Goal: Task Accomplishment & Management: Use online tool/utility

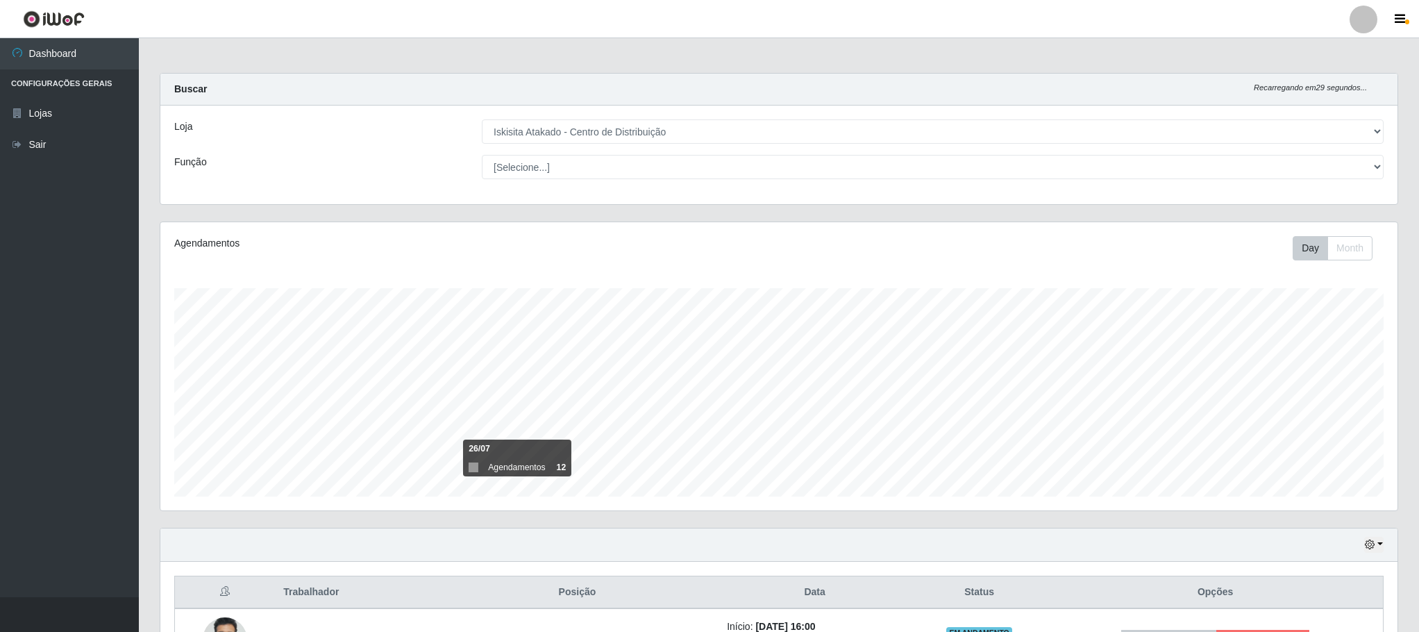
select select "425"
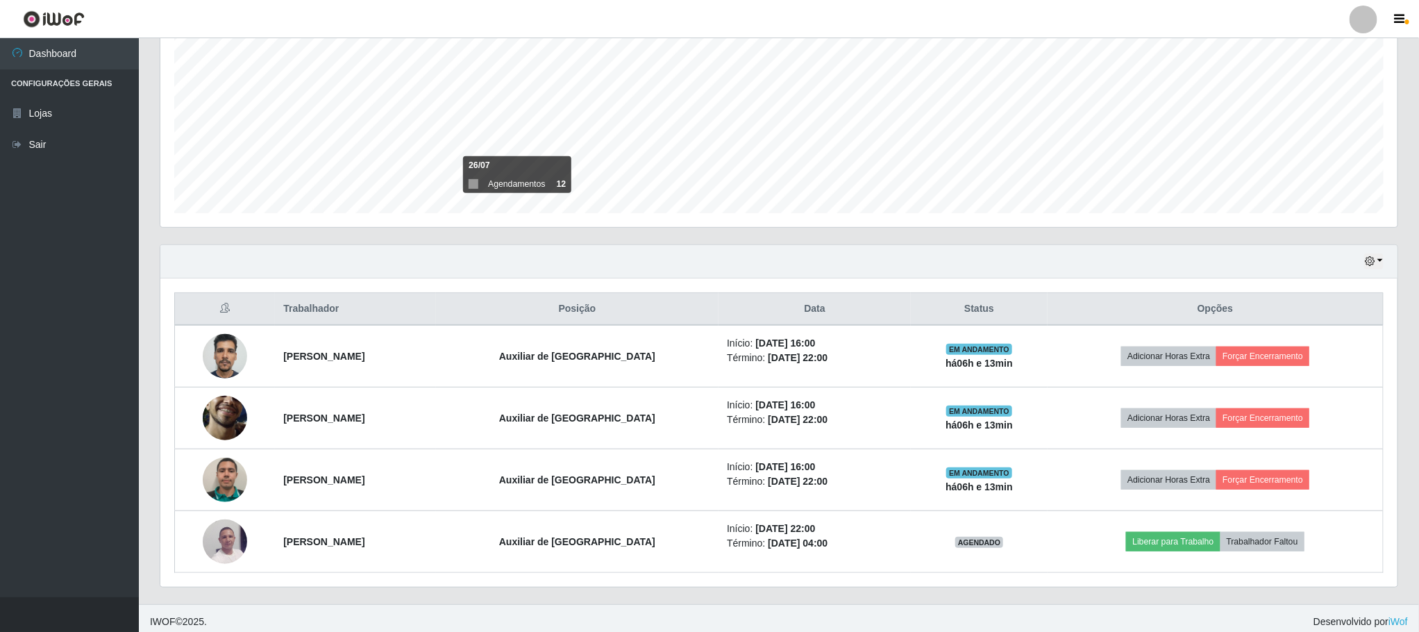
scroll to position [294, 0]
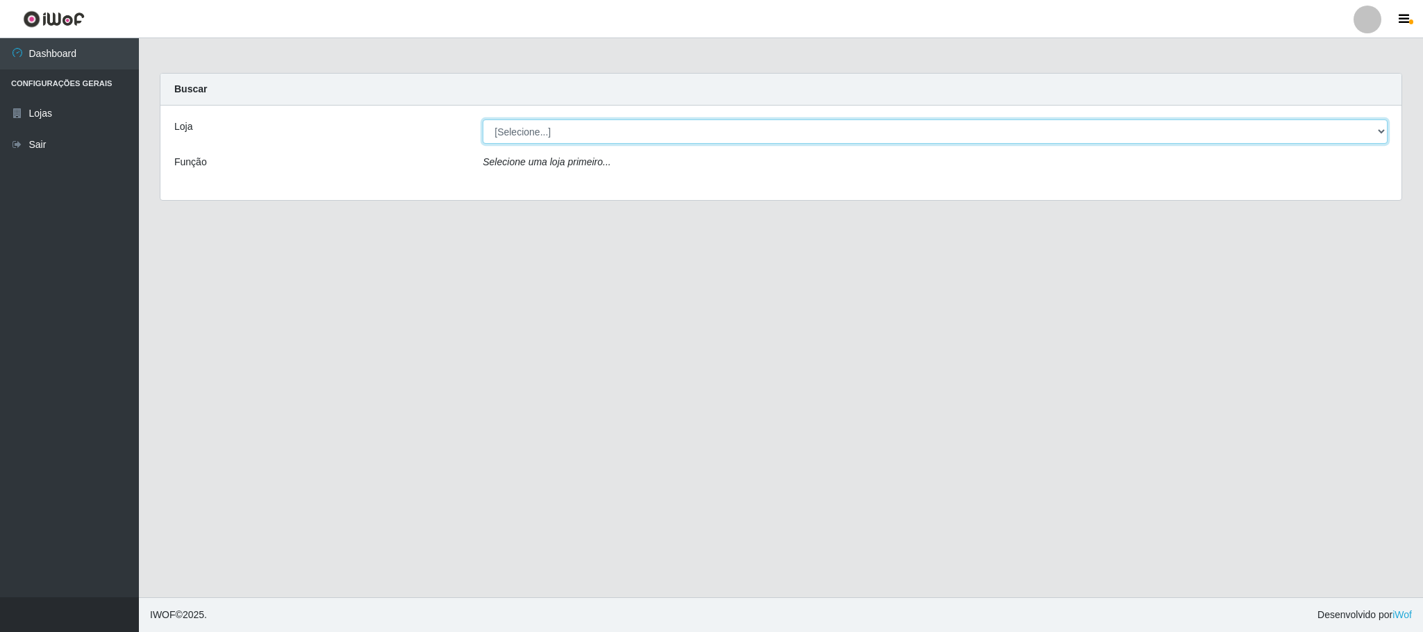
click at [1373, 137] on select "[Selecione...] Iskisita Atakado - Centro de Distribuição" at bounding box center [935, 131] width 905 height 24
select select "425"
click at [483, 119] on select "[Selecione...] Iskisita Atakado - Centro de Distribuição" at bounding box center [935, 131] width 905 height 24
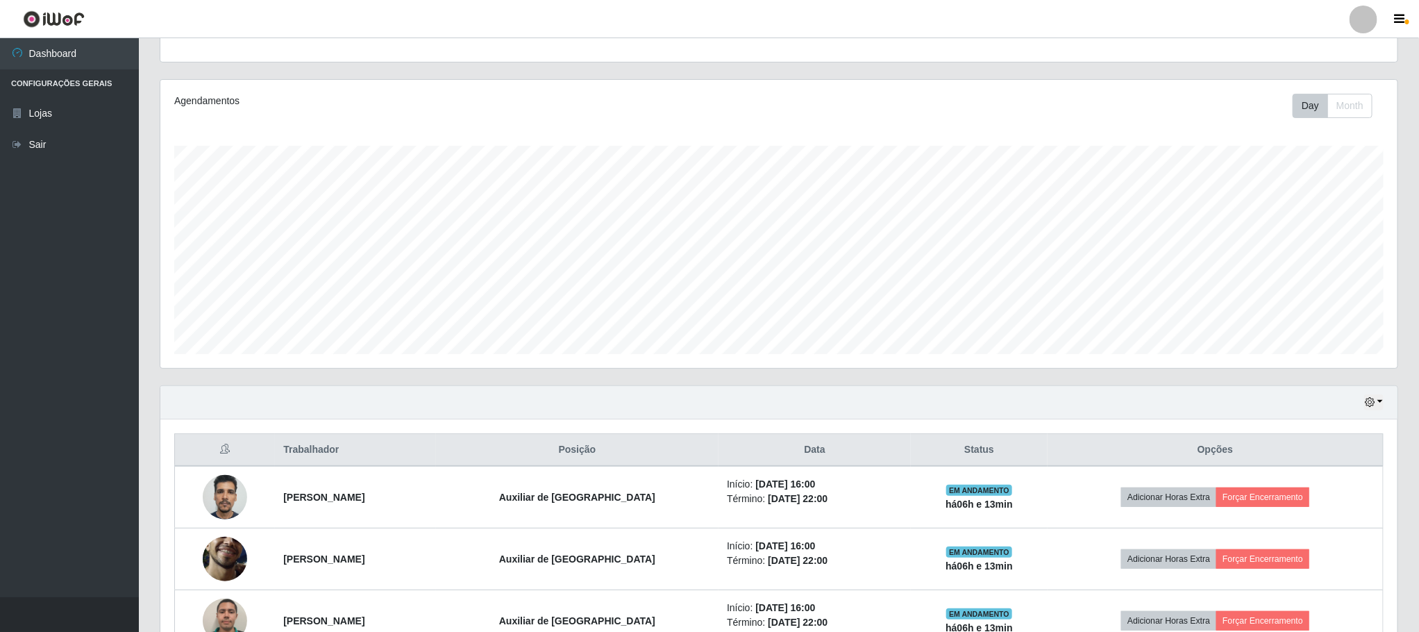
scroll to position [294, 0]
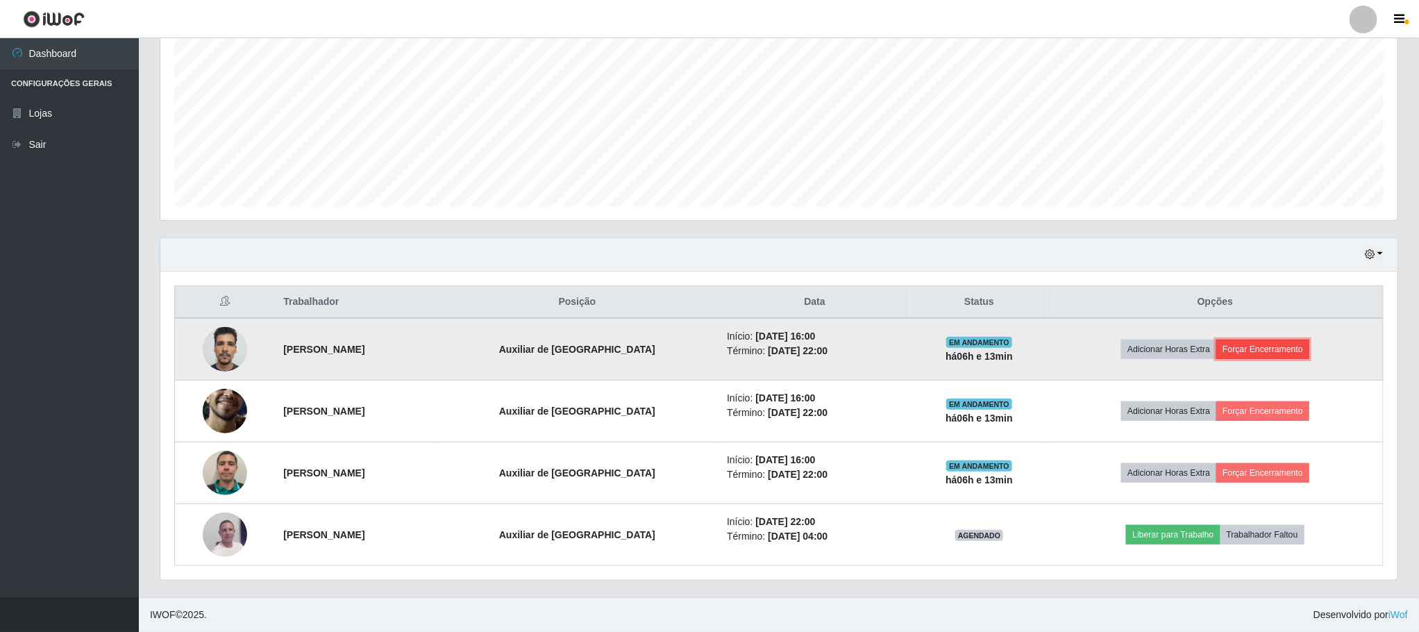
click at [1282, 353] on button "Forçar Encerramento" at bounding box center [1262, 348] width 93 height 19
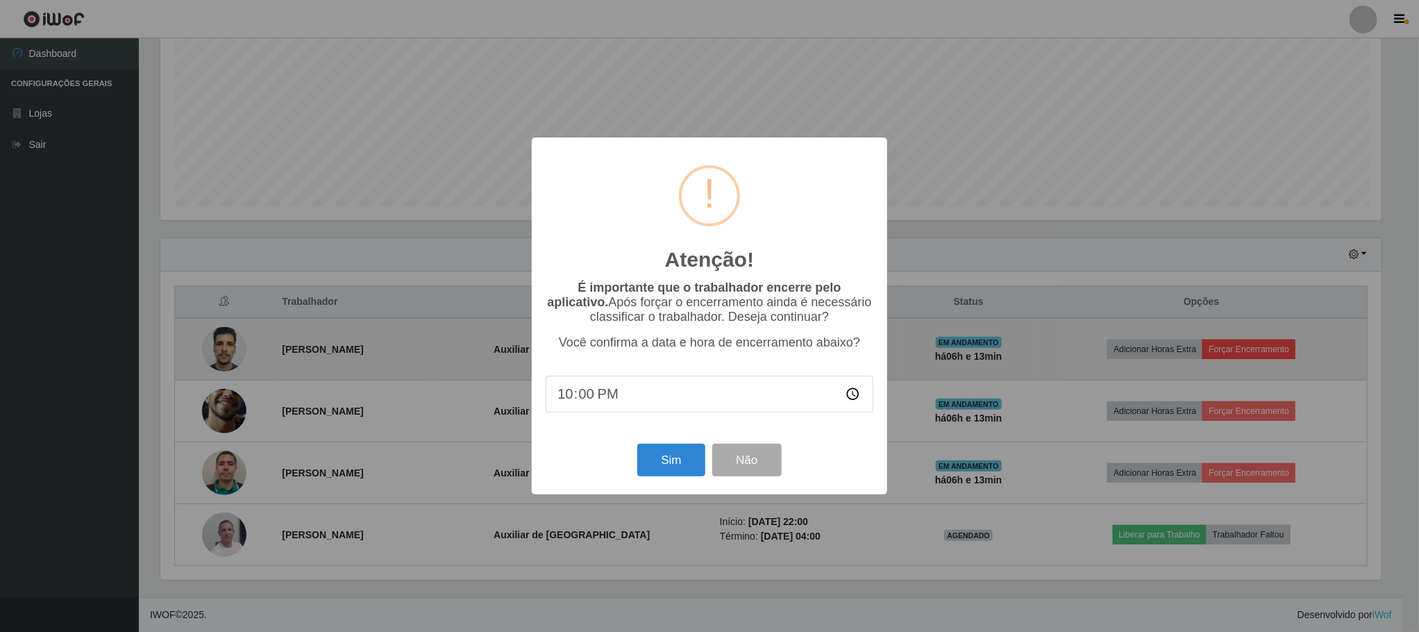
scroll to position [290, 1225]
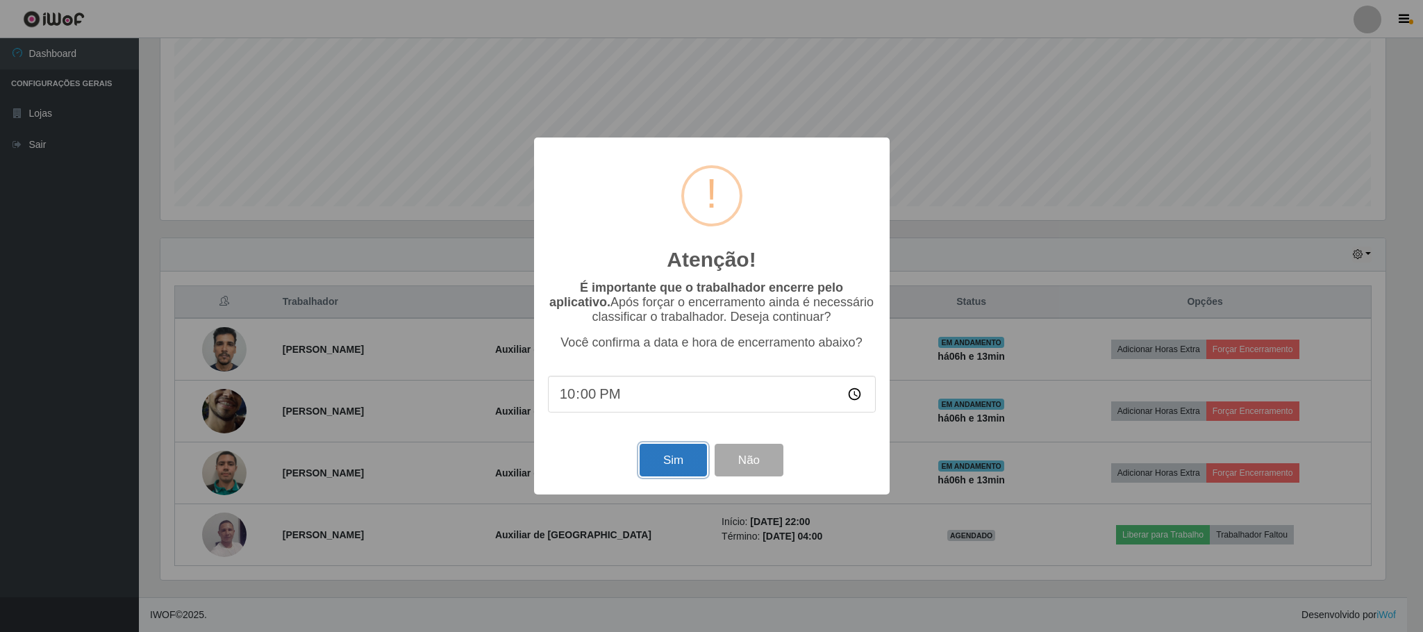
click at [650, 465] on button "Sim" at bounding box center [672, 460] width 67 height 33
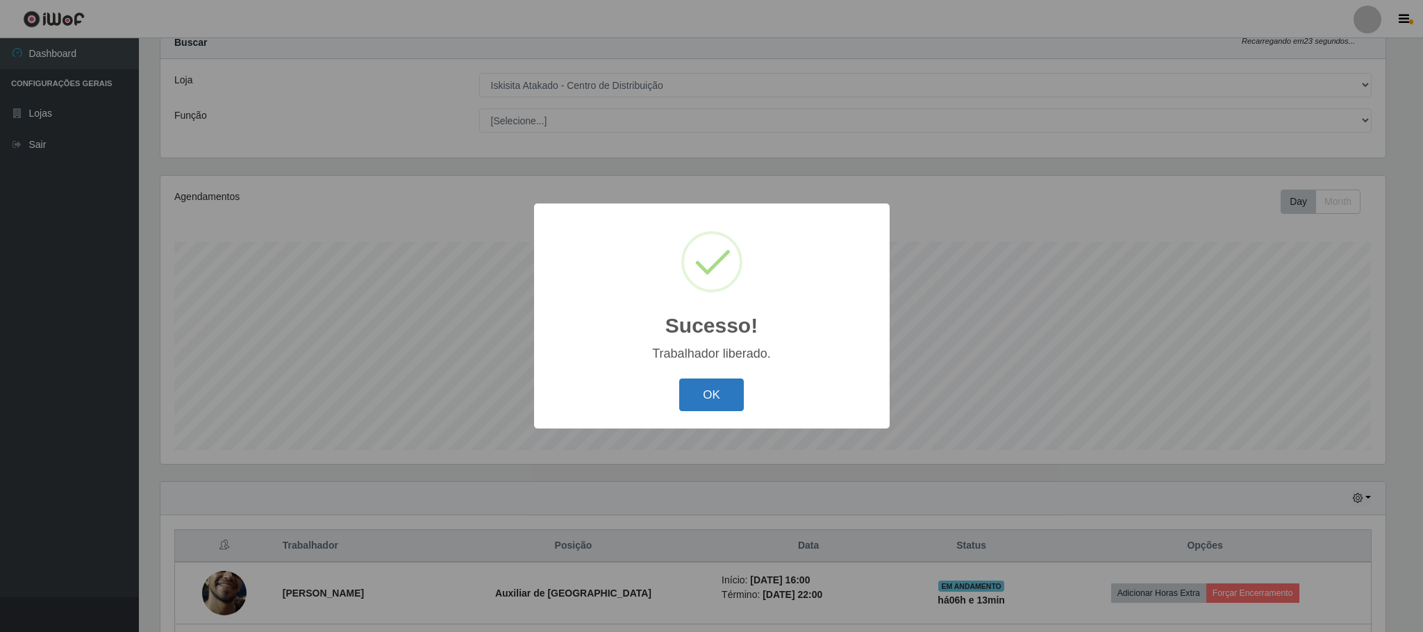
click at [709, 385] on button "OK" at bounding box center [711, 394] width 65 height 33
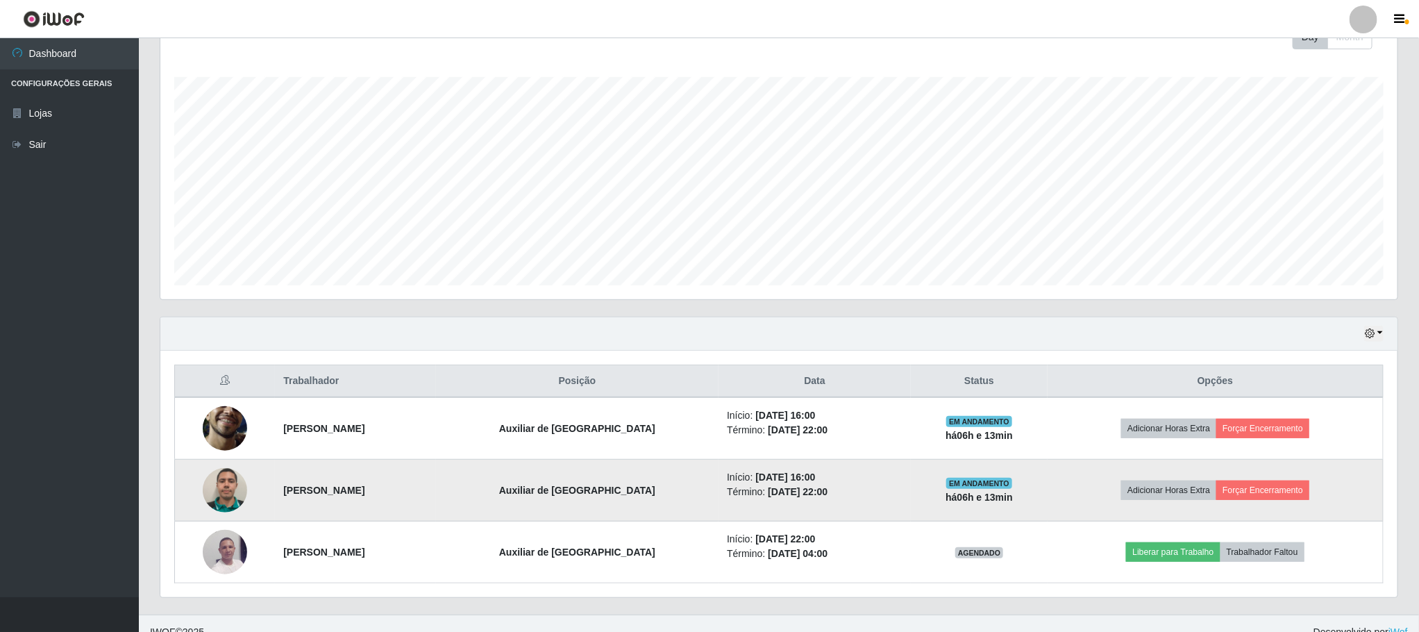
scroll to position [233, 0]
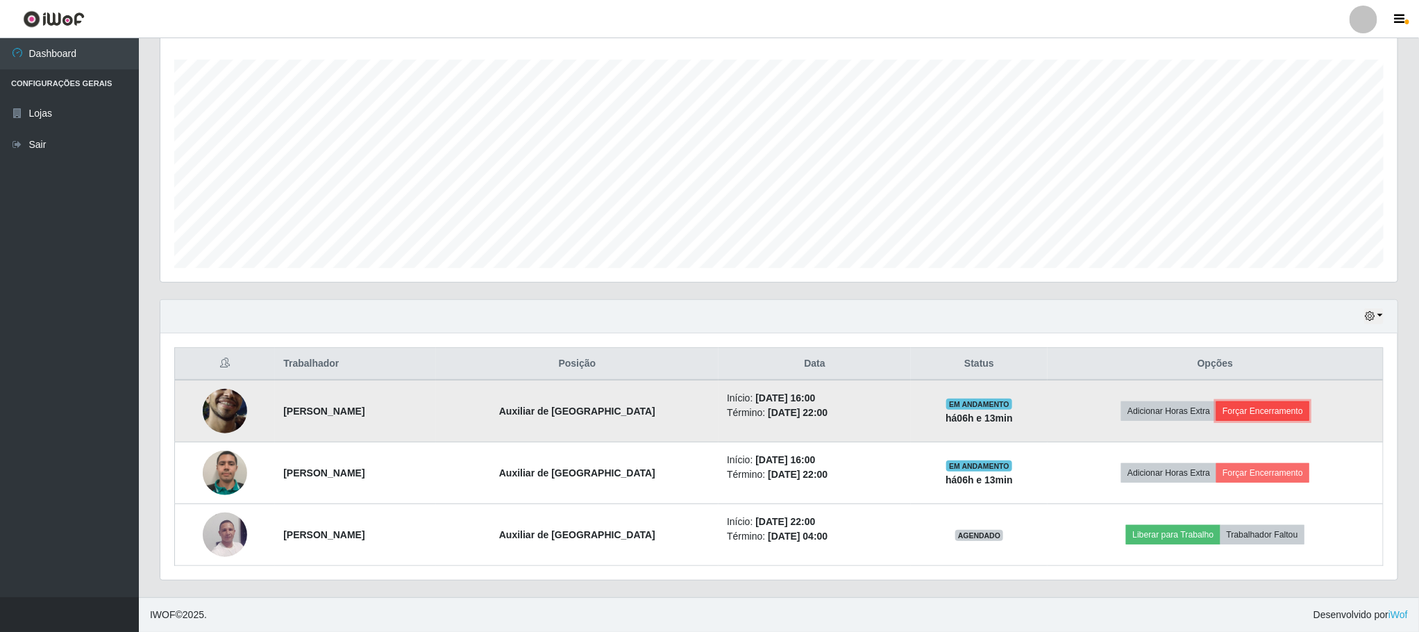
click at [1262, 414] on button "Forçar Encerramento" at bounding box center [1262, 410] width 93 height 19
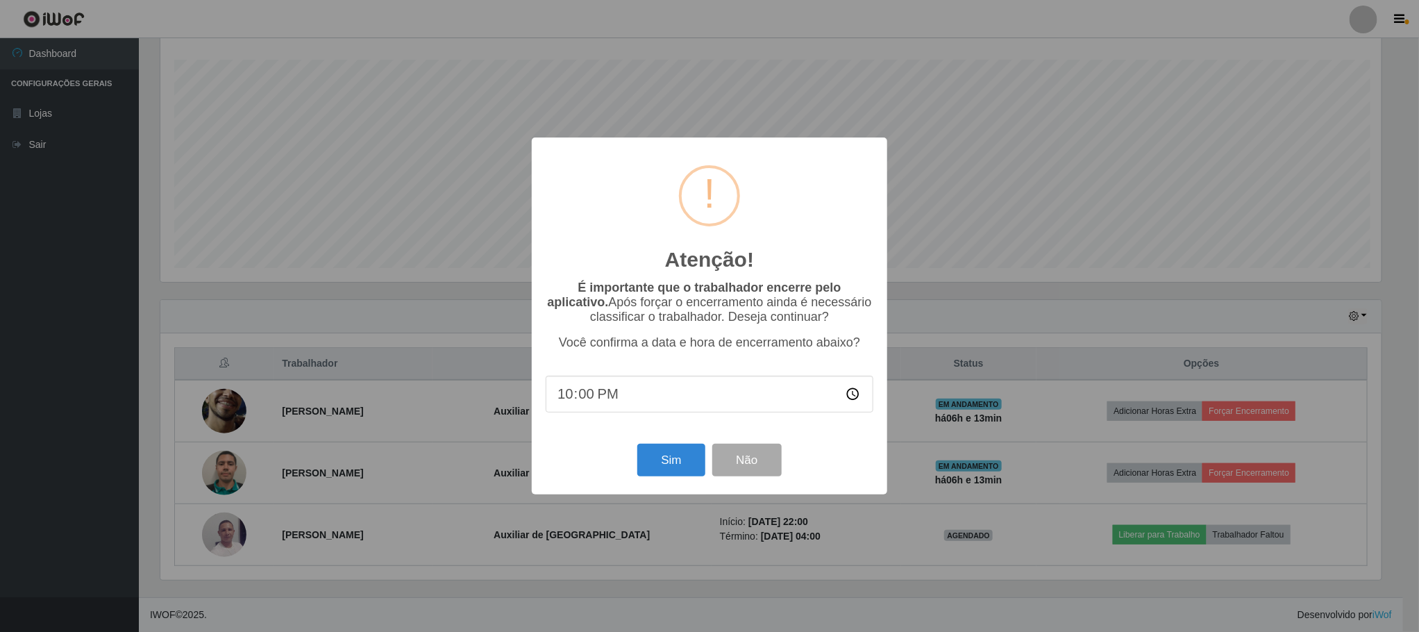
scroll to position [290, 1225]
click at [690, 461] on button "Sim" at bounding box center [672, 460] width 67 height 33
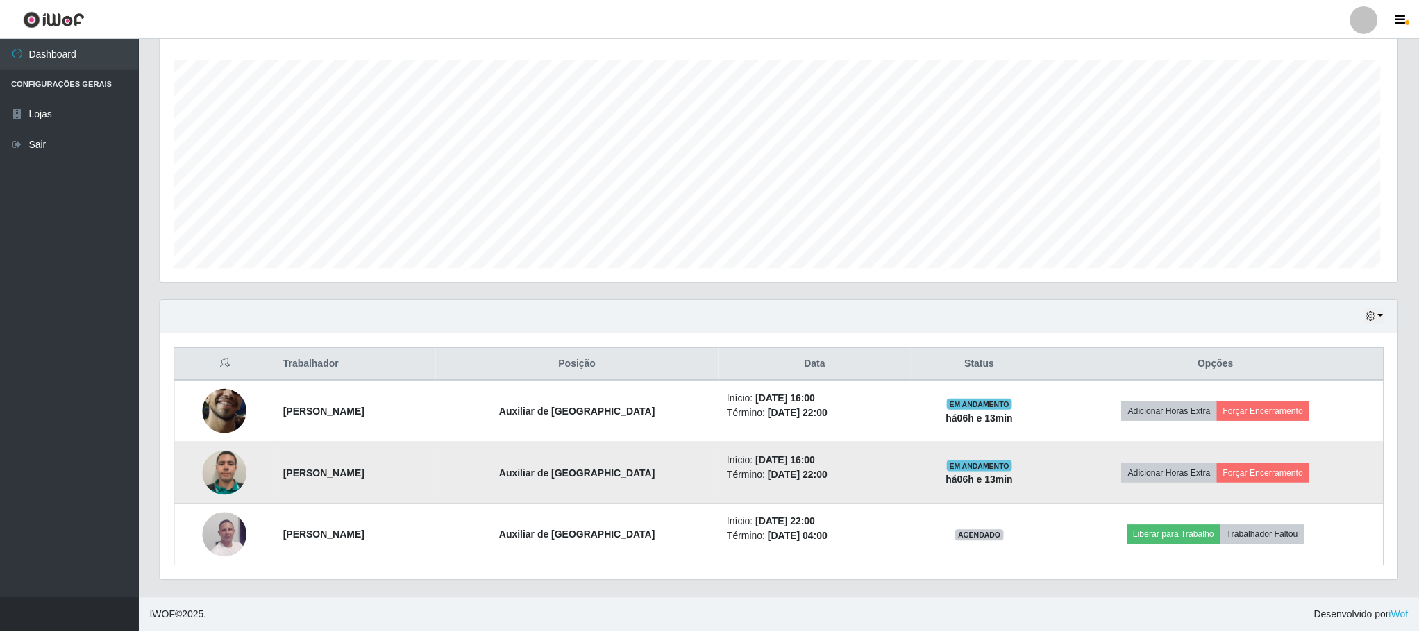
scroll to position [290, 1236]
click at [1286, 469] on button "Forçar Encerramento" at bounding box center [1262, 472] width 93 height 19
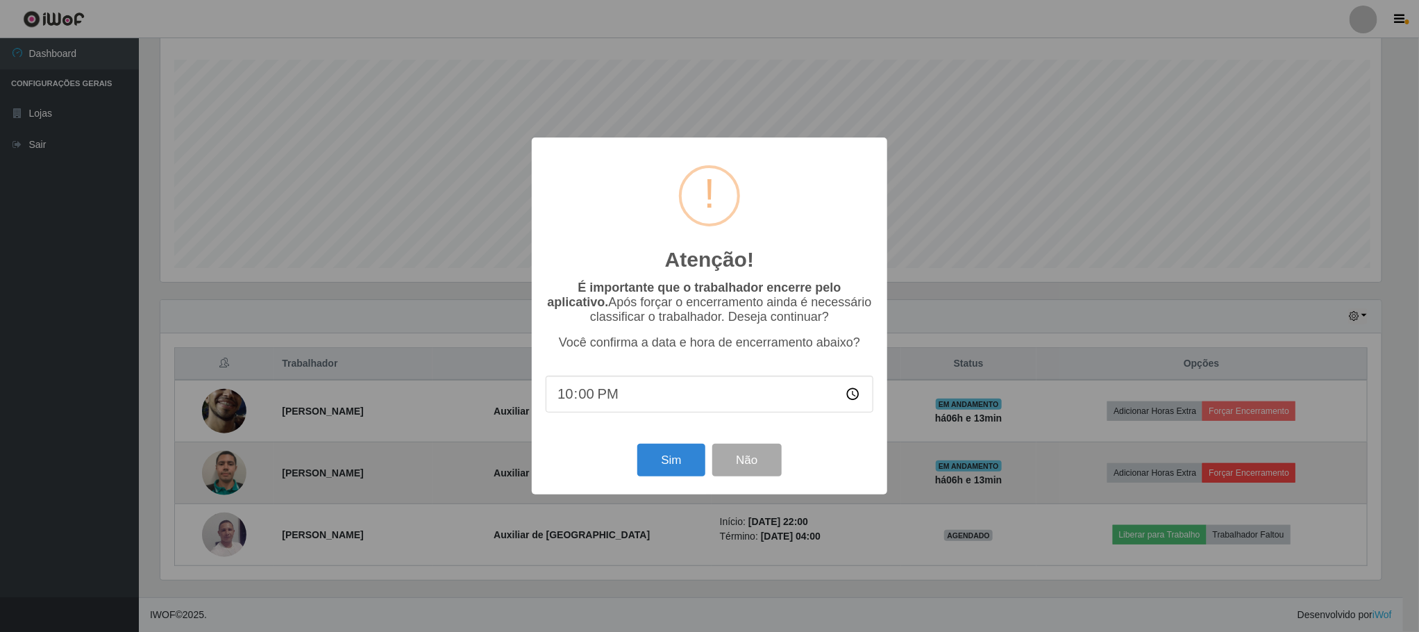
scroll to position [290, 1225]
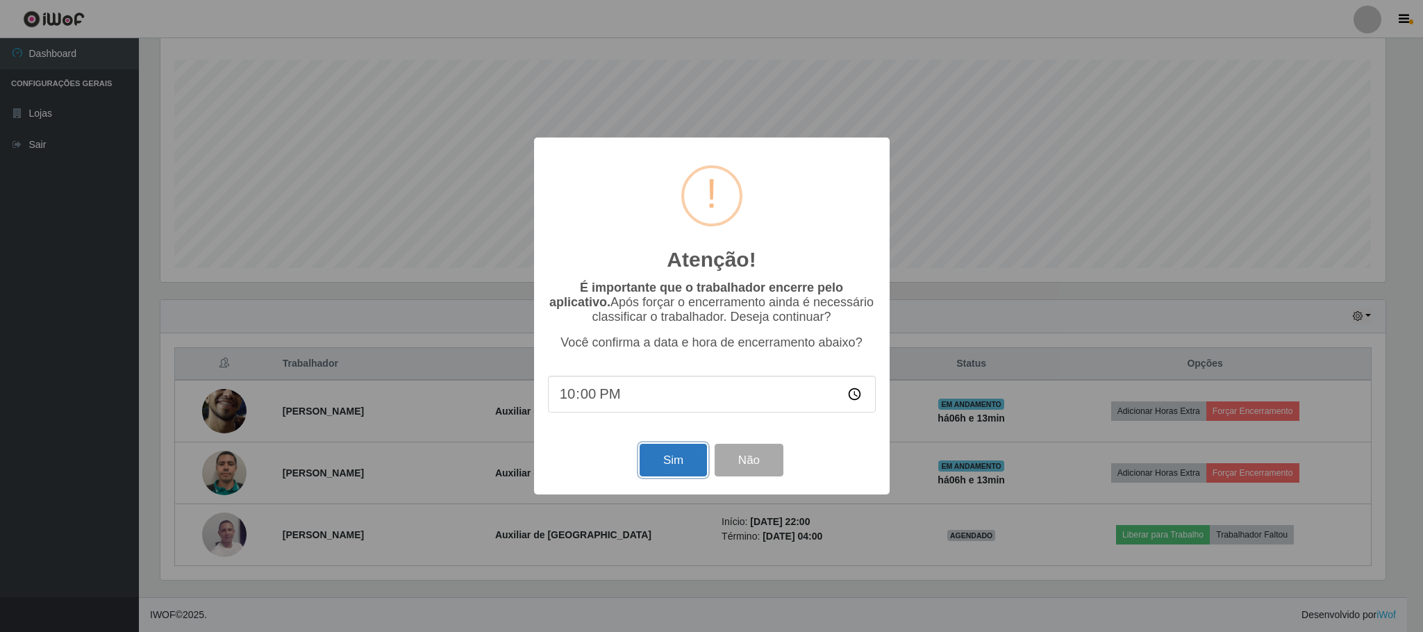
click at [683, 461] on button "Sim" at bounding box center [672, 460] width 67 height 33
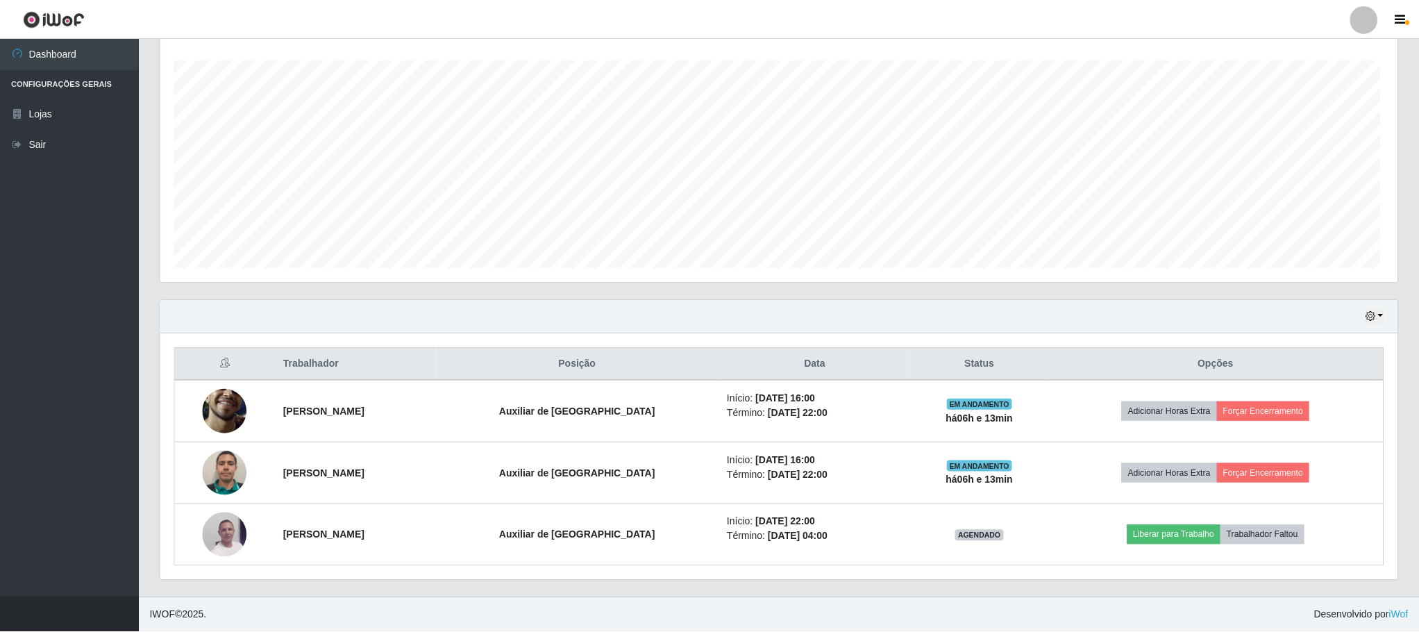
scroll to position [290, 1236]
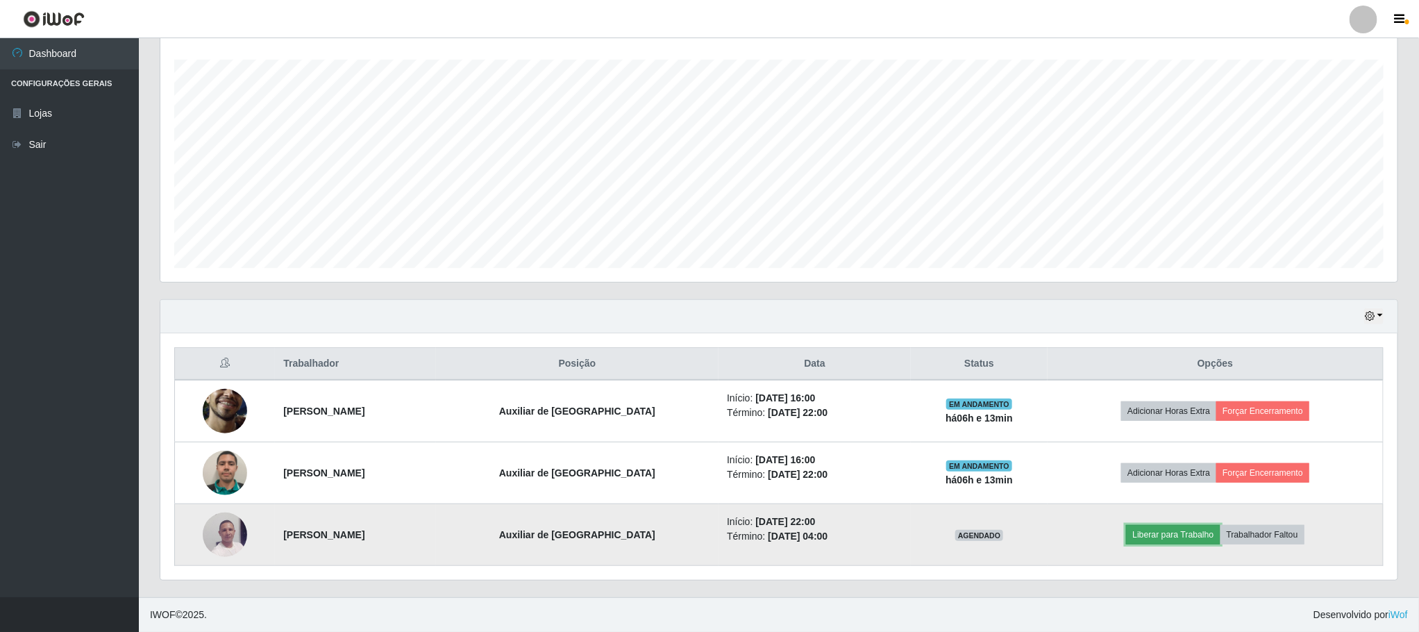
click at [1162, 538] on button "Liberar para Trabalho" at bounding box center [1173, 534] width 94 height 19
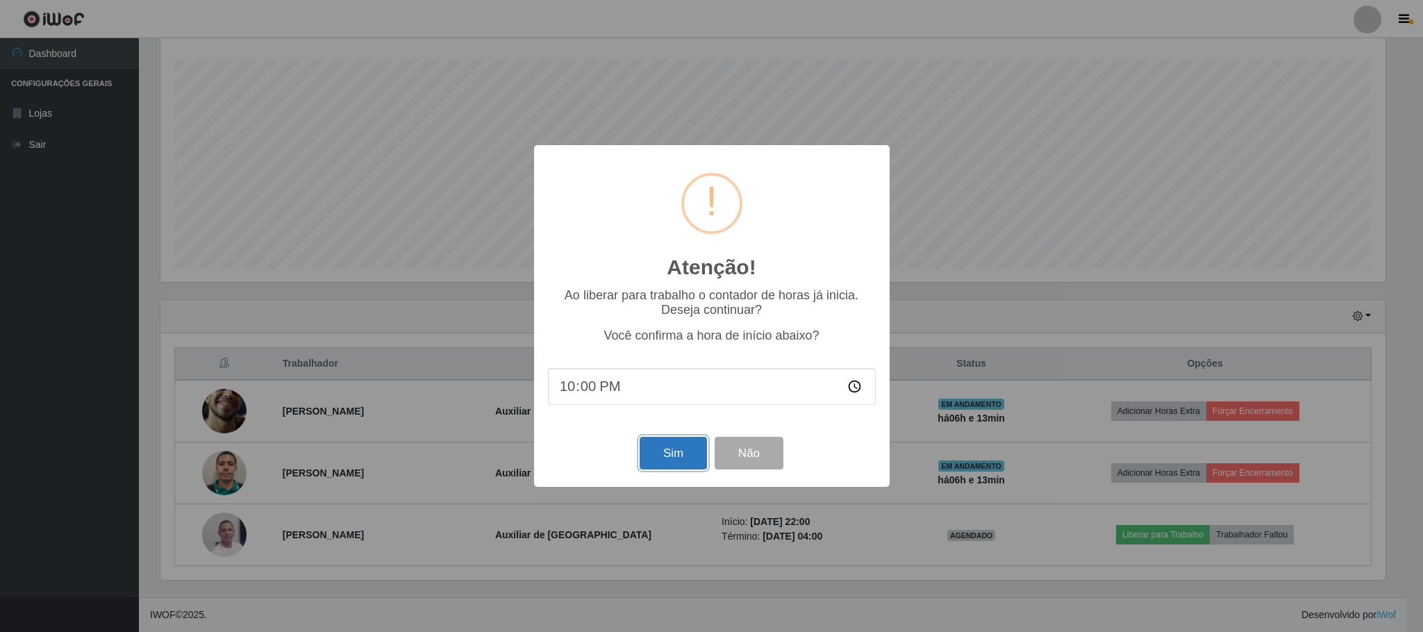
click at [683, 453] on button "Sim" at bounding box center [672, 453] width 67 height 33
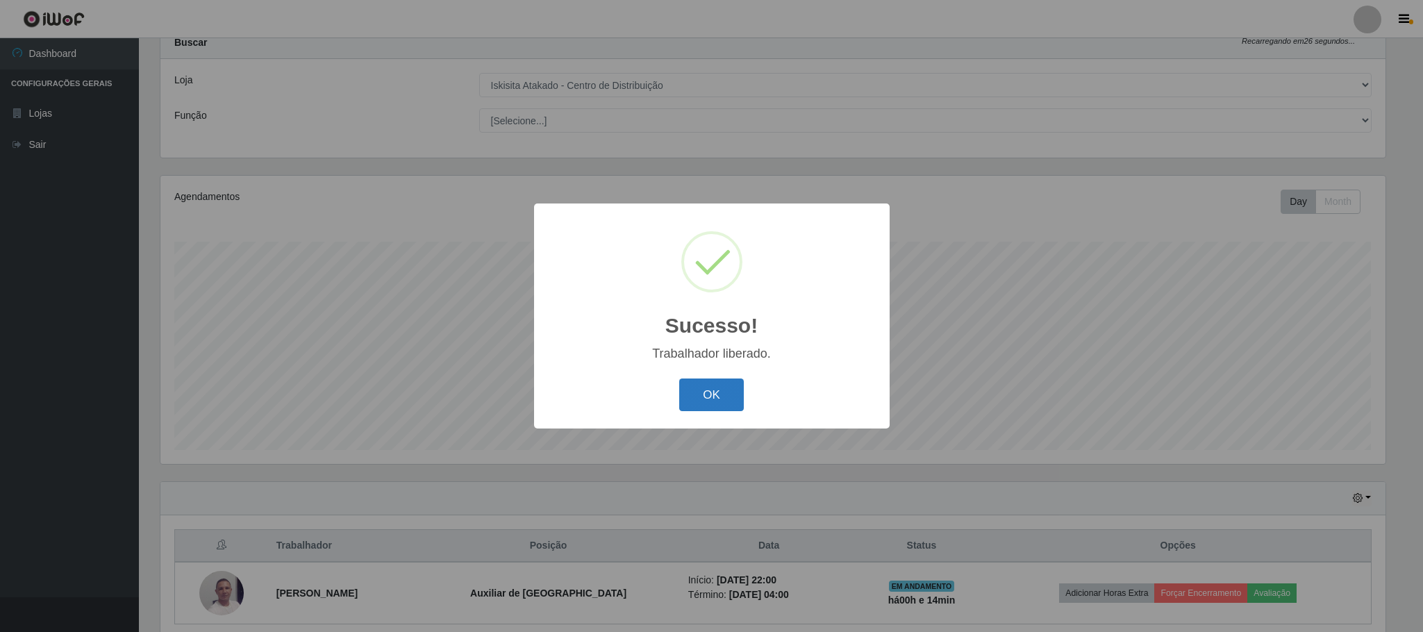
click at [725, 390] on button "OK" at bounding box center [711, 394] width 65 height 33
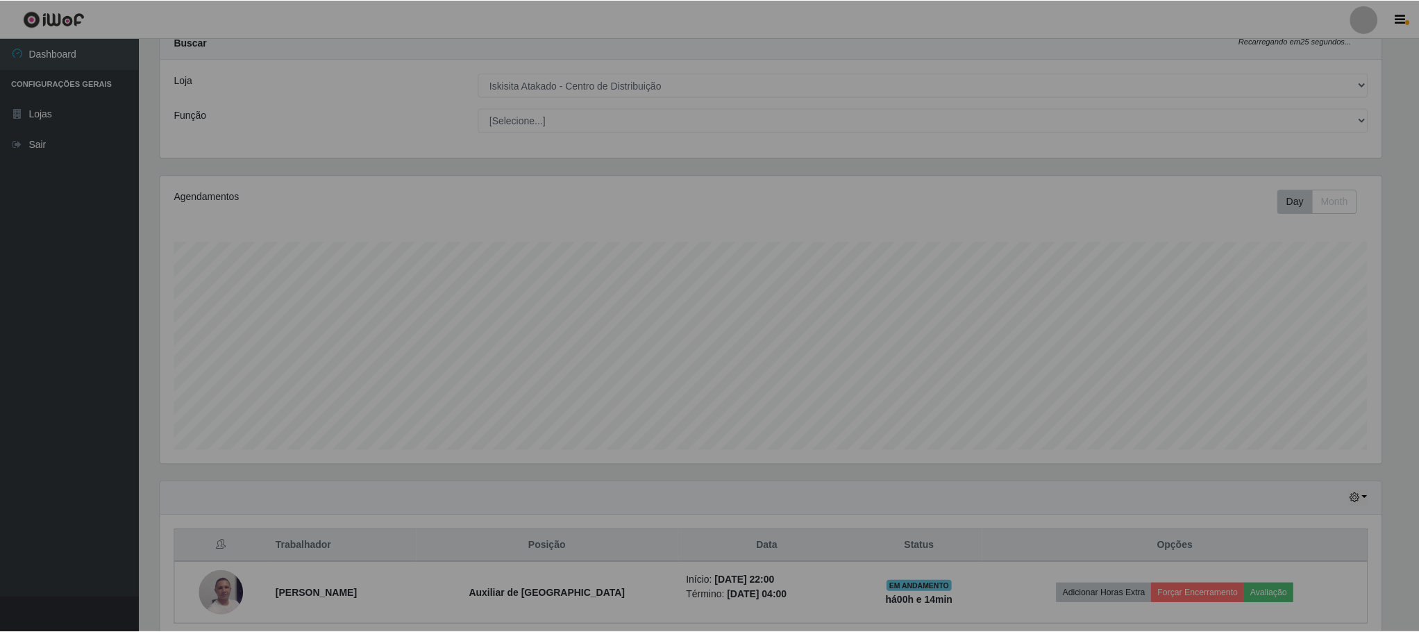
scroll to position [0, 0]
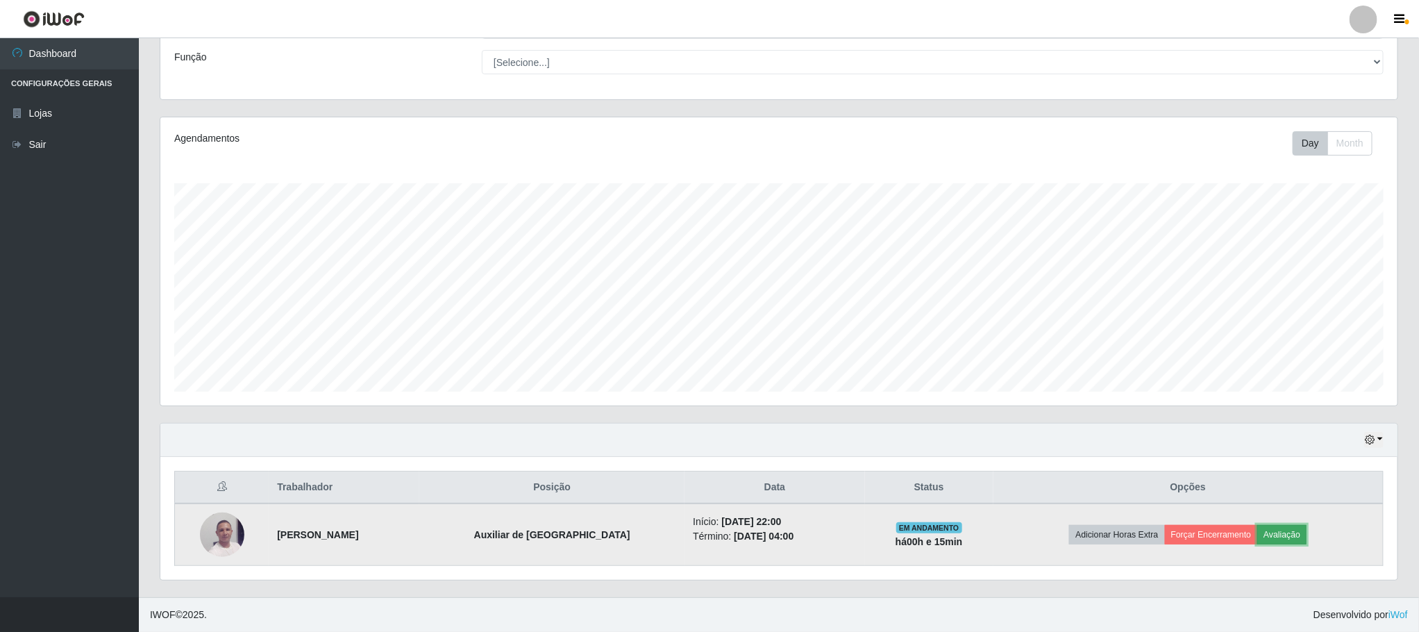
click at [1281, 529] on button "Avaliação" at bounding box center [1281, 534] width 49 height 19
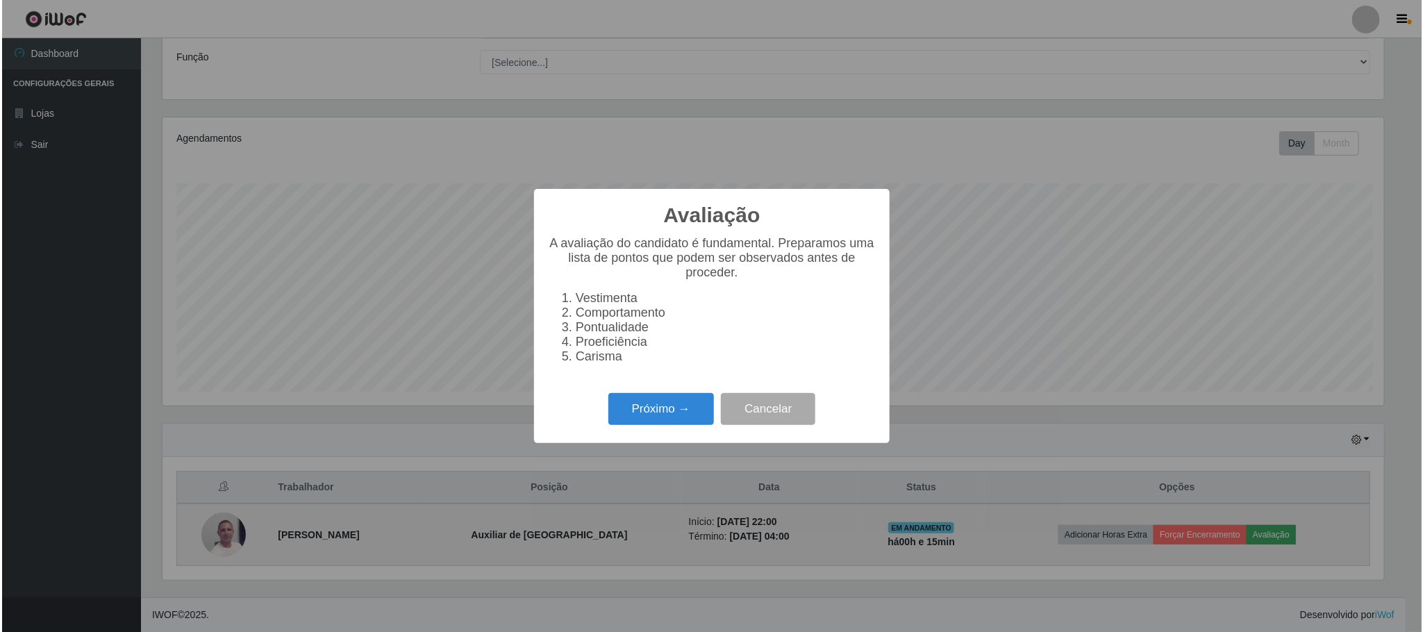
scroll to position [290, 1225]
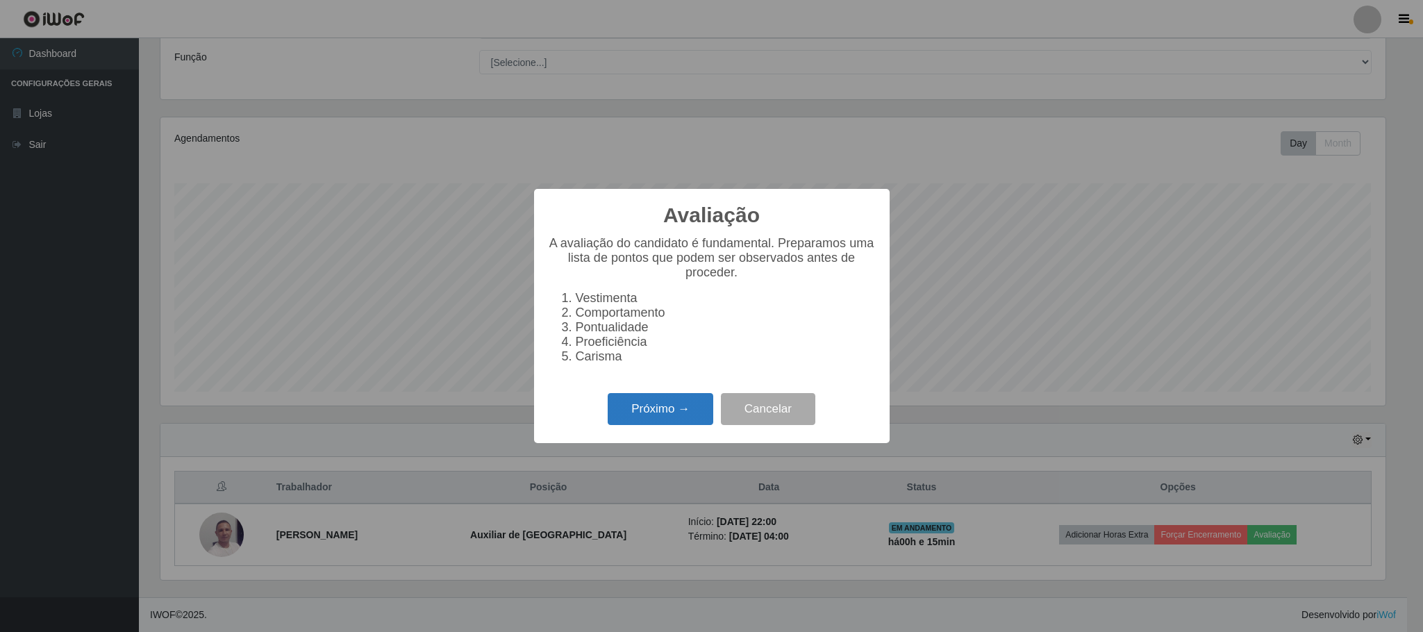
click at [669, 415] on button "Próximo →" at bounding box center [660, 409] width 106 height 33
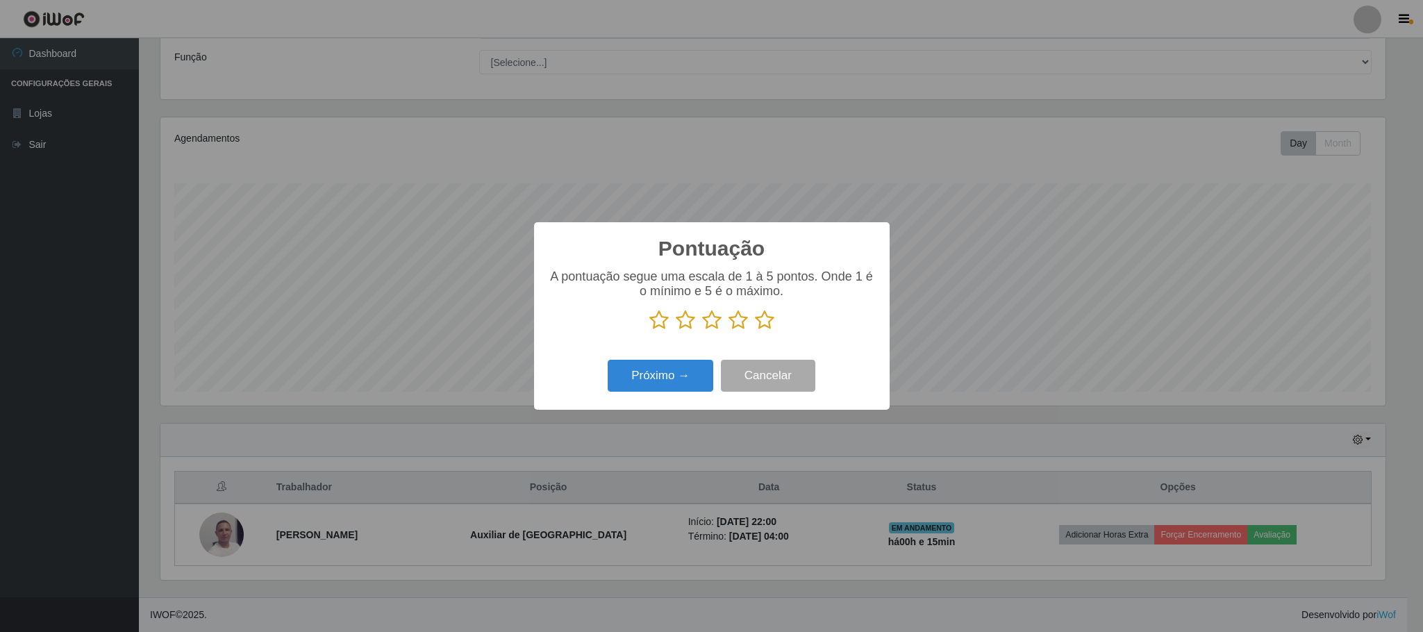
scroll to position [693983, 693048]
drag, startPoint x: 764, startPoint y: 324, endPoint x: 756, endPoint y: 328, distance: 9.3
click at [763, 323] on icon at bounding box center [764, 320] width 19 height 21
click at [755, 330] on input "radio" at bounding box center [755, 330] width 0 height 0
click at [694, 373] on button "Próximo →" at bounding box center [660, 376] width 106 height 33
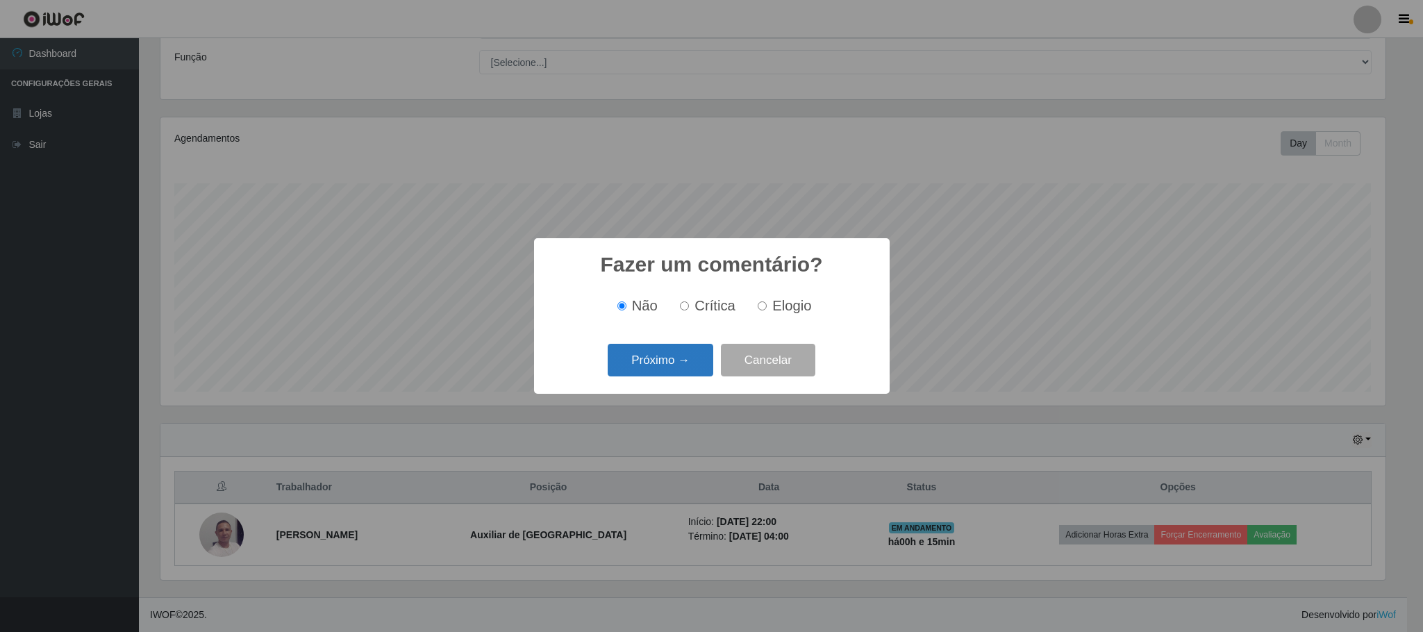
click at [681, 359] on button "Próximo →" at bounding box center [660, 360] width 106 height 33
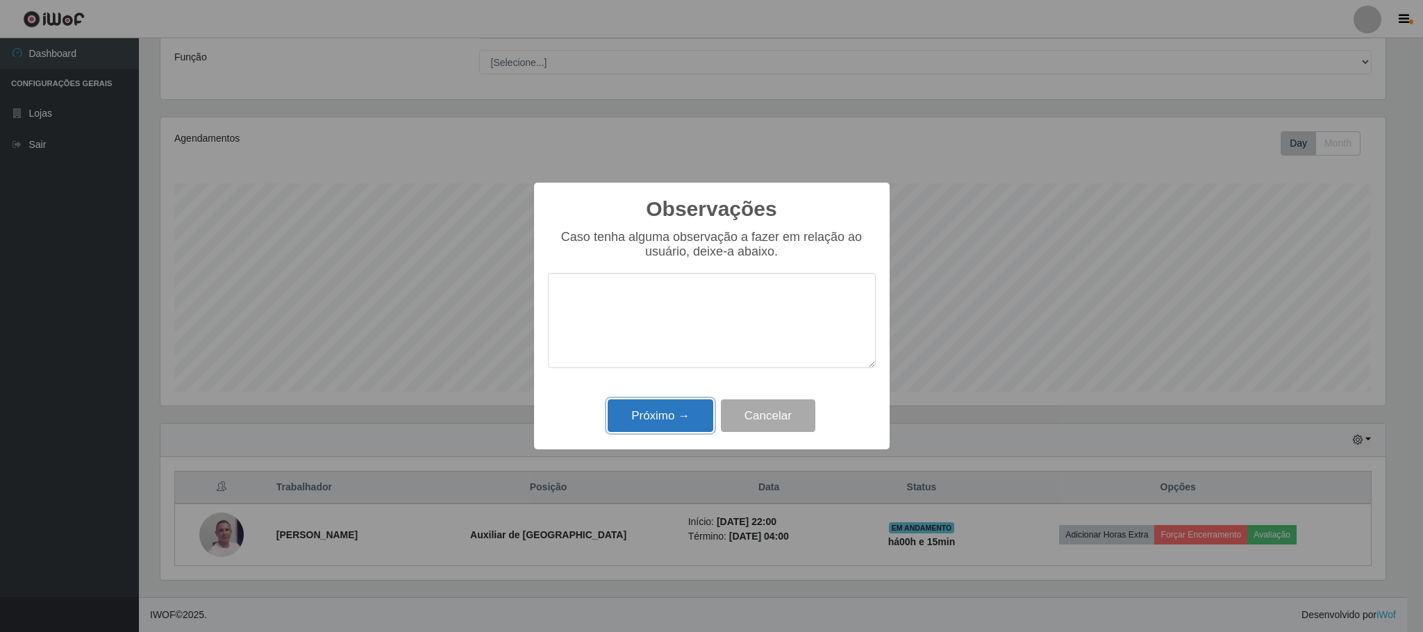
click at [686, 410] on button "Próximo →" at bounding box center [660, 415] width 106 height 33
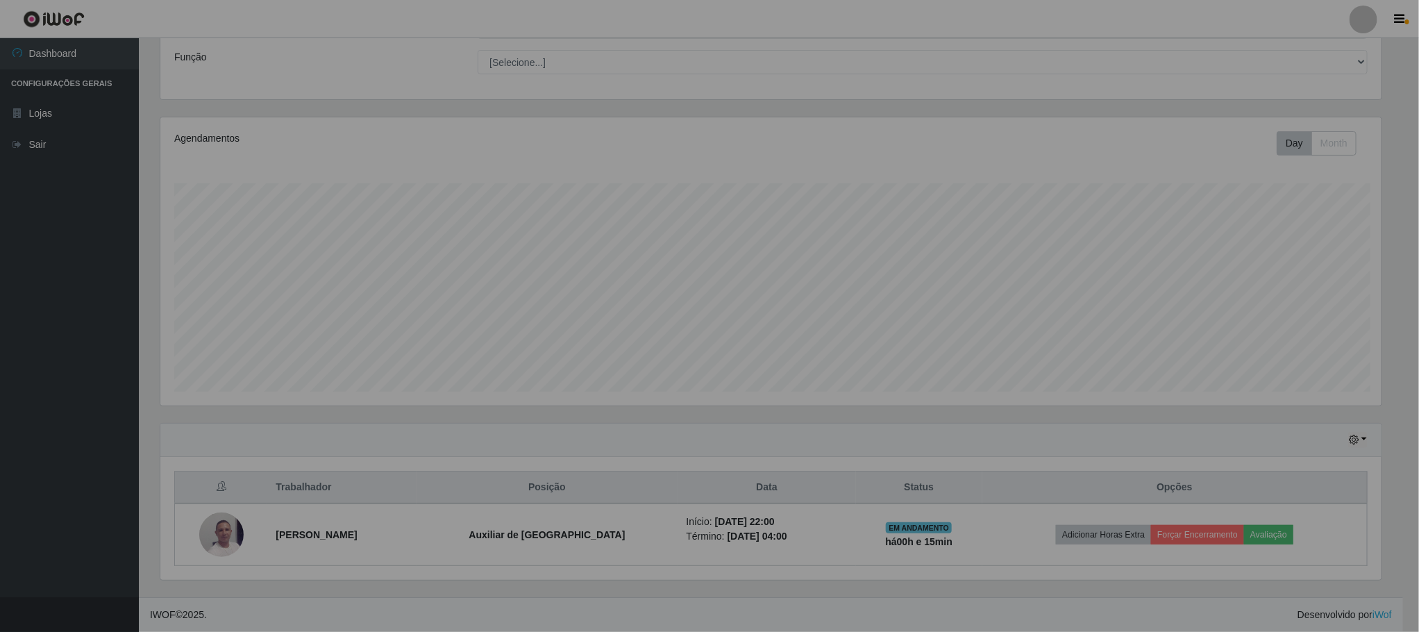
scroll to position [290, 1236]
